Goal: Information Seeking & Learning: Find specific fact

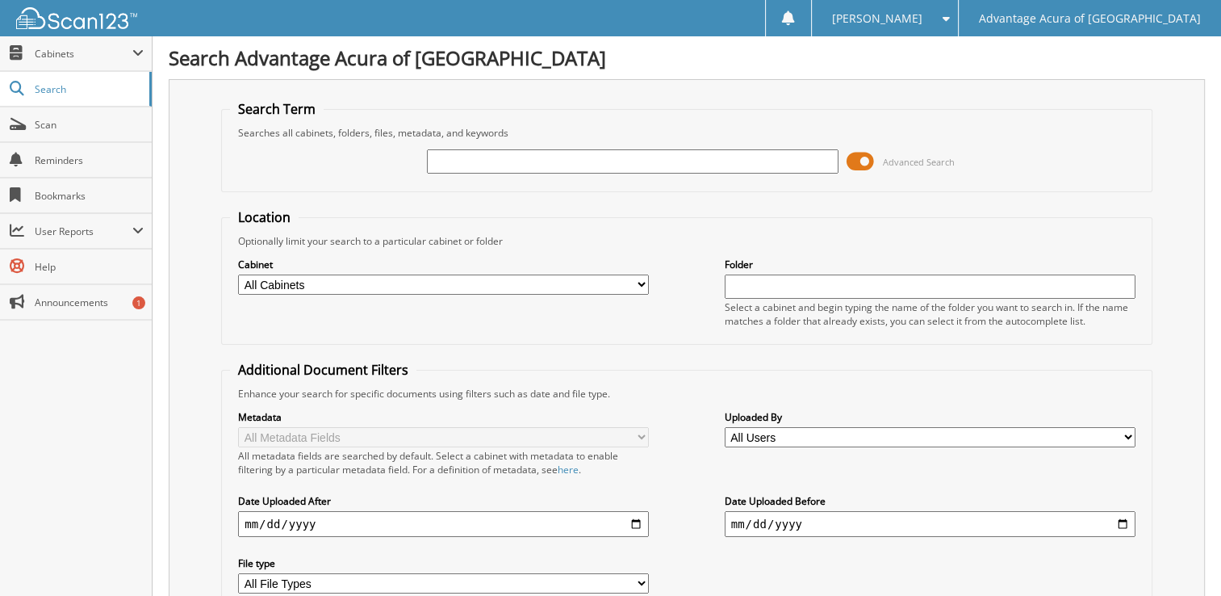
click at [621, 164] on input "text" at bounding box center [632, 161] width 411 height 24
type input "76375"
click at [869, 157] on span at bounding box center [860, 161] width 27 height 24
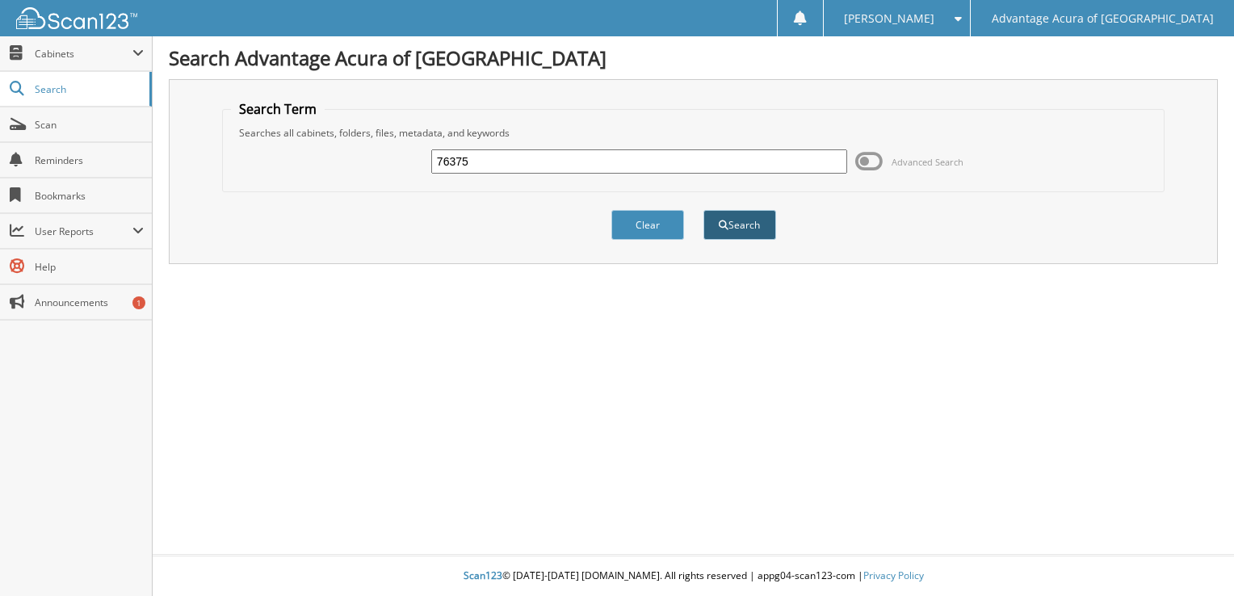
click at [747, 225] on button "Search" at bounding box center [739, 225] width 73 height 30
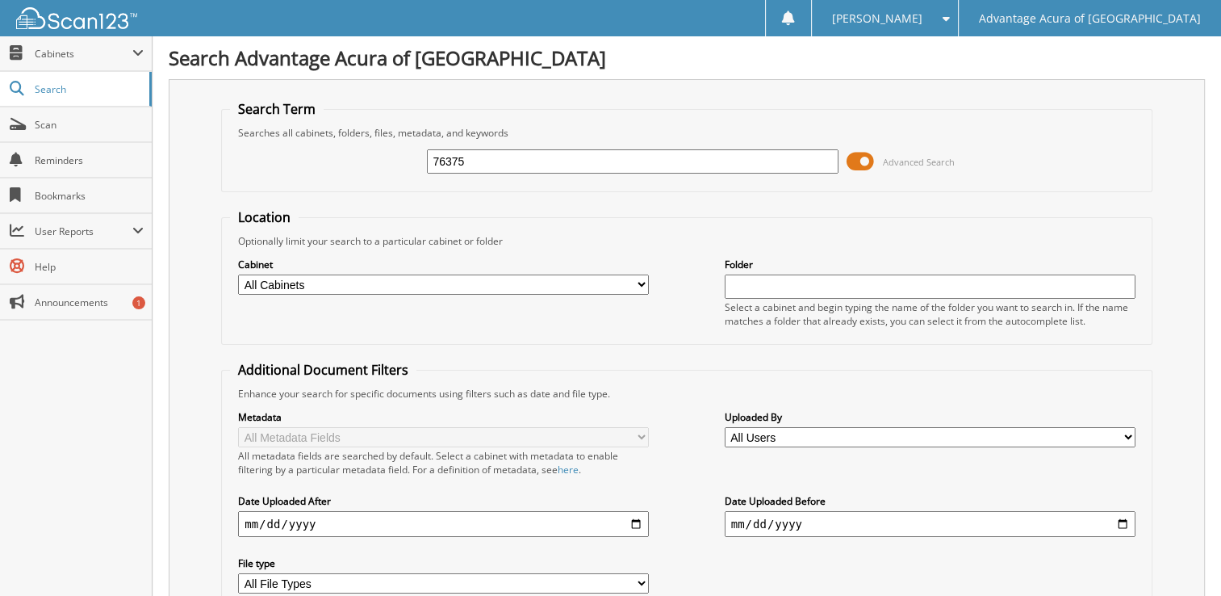
click at [869, 157] on span at bounding box center [860, 161] width 27 height 24
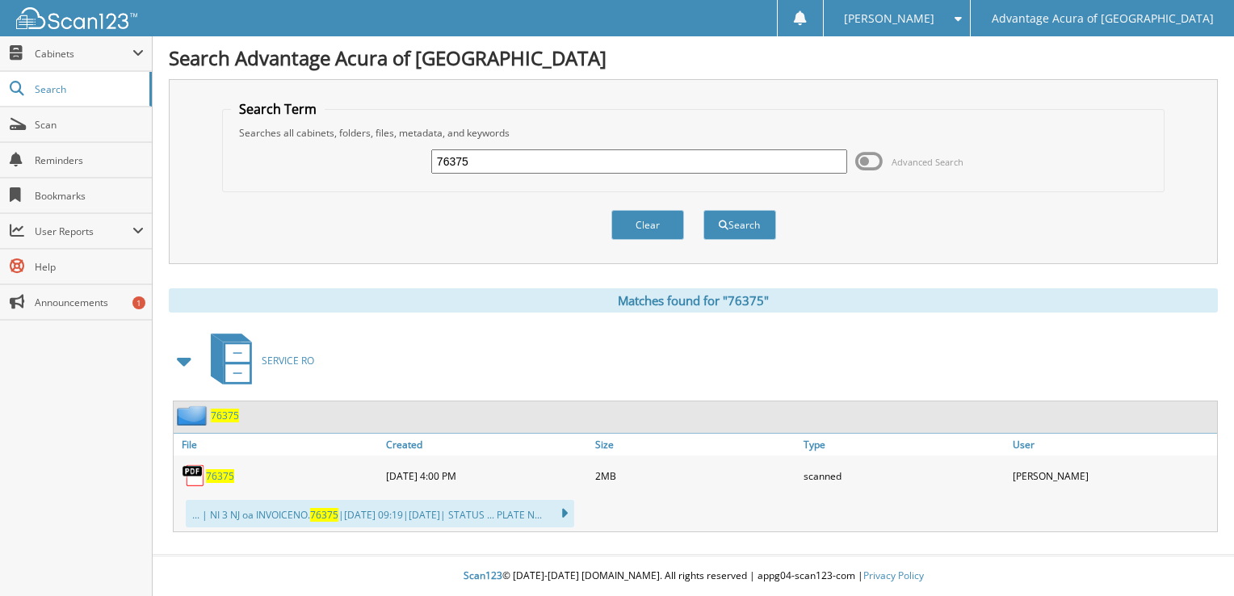
click at [220, 469] on span "76375" at bounding box center [220, 476] width 28 height 14
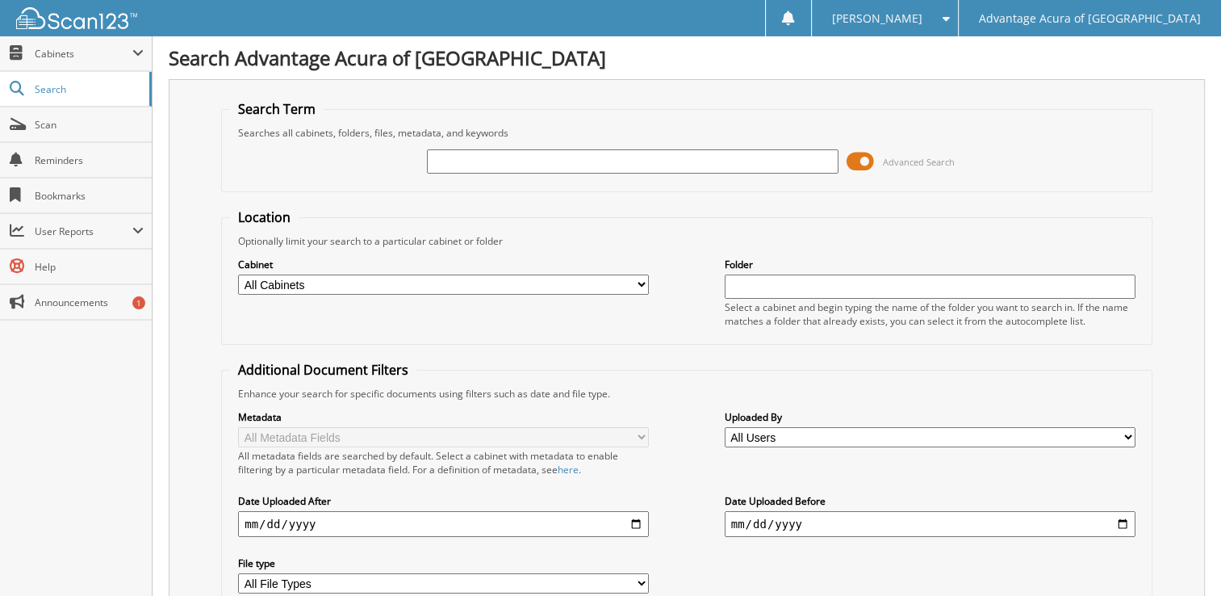
click at [481, 174] on div "Advanced Search" at bounding box center [687, 162] width 914 height 44
click at [488, 164] on input "text" at bounding box center [632, 161] width 411 height 24
type input "76375"
click at [861, 161] on span at bounding box center [860, 161] width 27 height 24
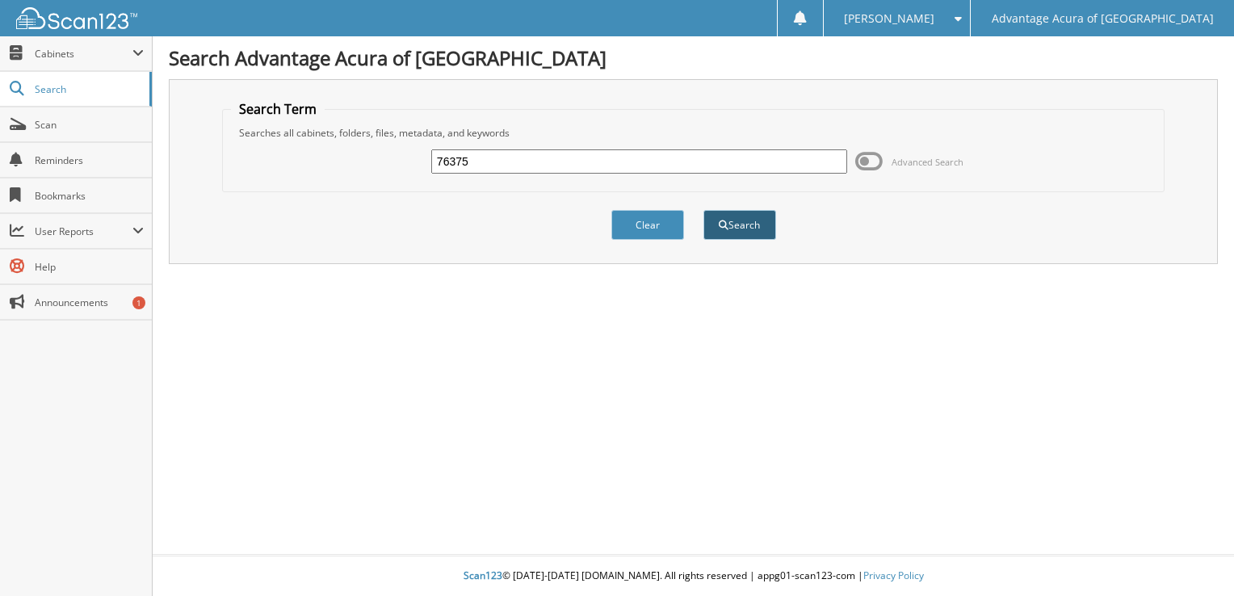
click at [760, 224] on button "Search" at bounding box center [739, 225] width 73 height 30
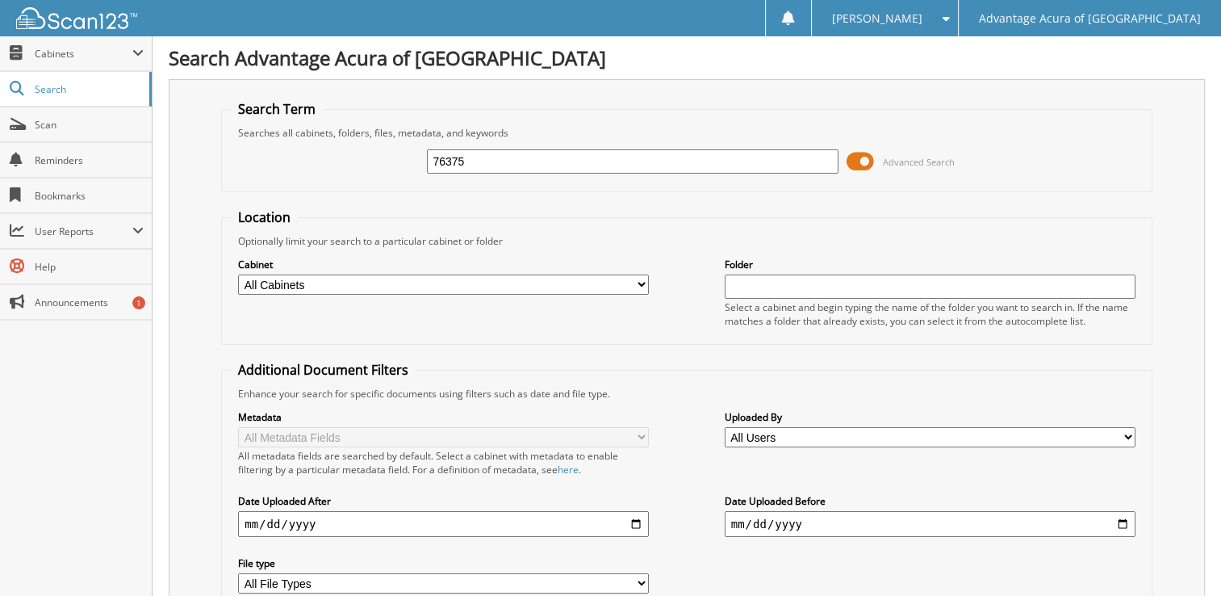
click at [873, 157] on span at bounding box center [860, 161] width 27 height 24
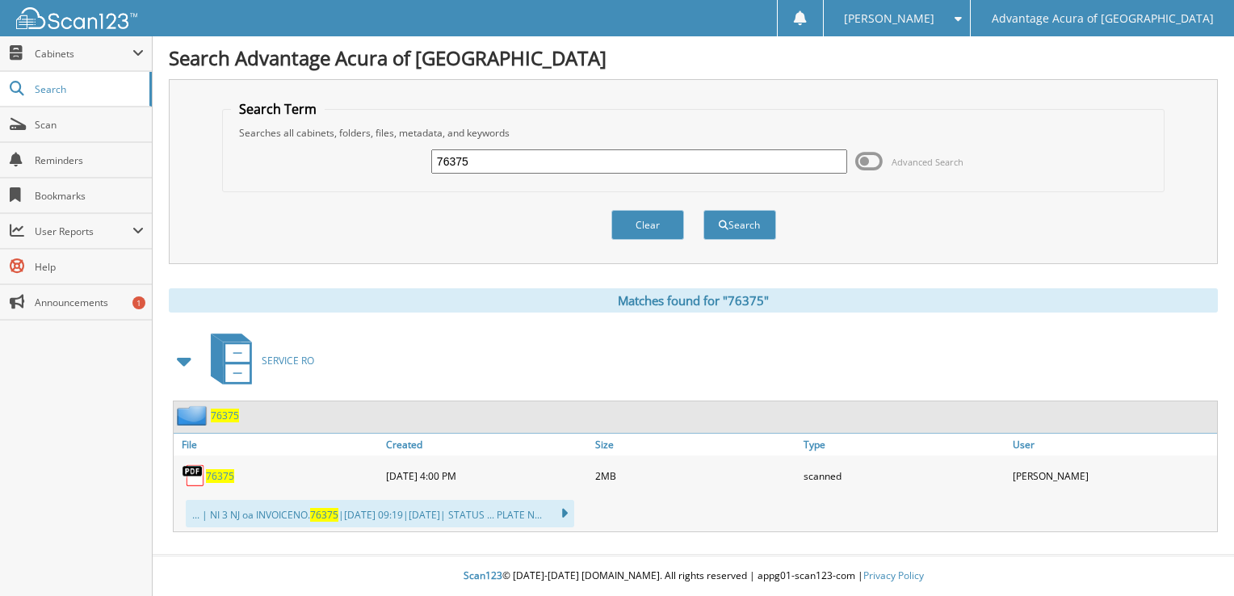
click at [220, 469] on span "76375" at bounding box center [220, 476] width 28 height 14
